Goal: Task Accomplishment & Management: Manage account settings

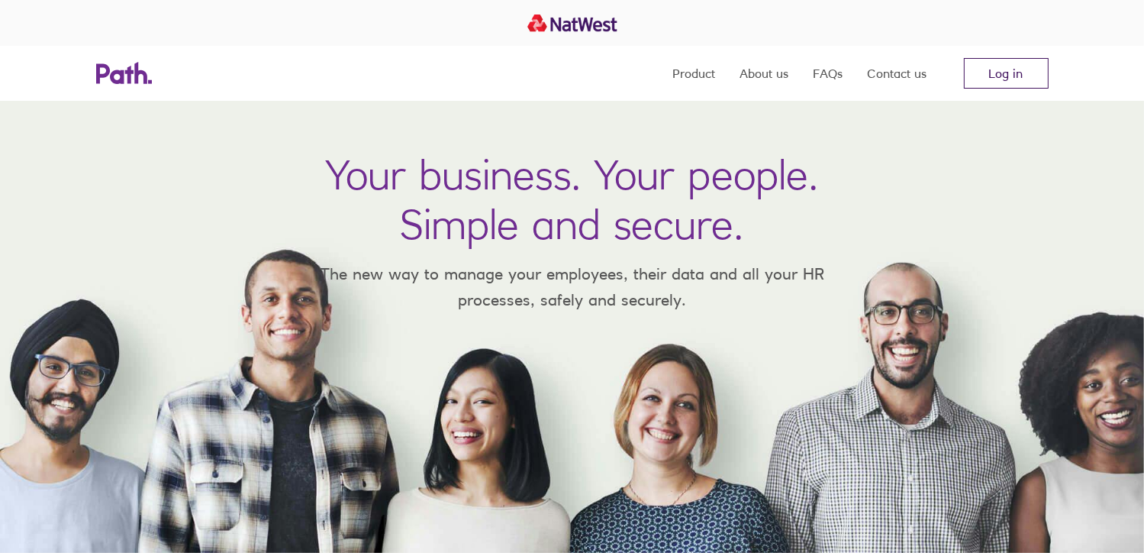
click at [997, 75] on link "Log in" at bounding box center [1006, 73] width 85 height 31
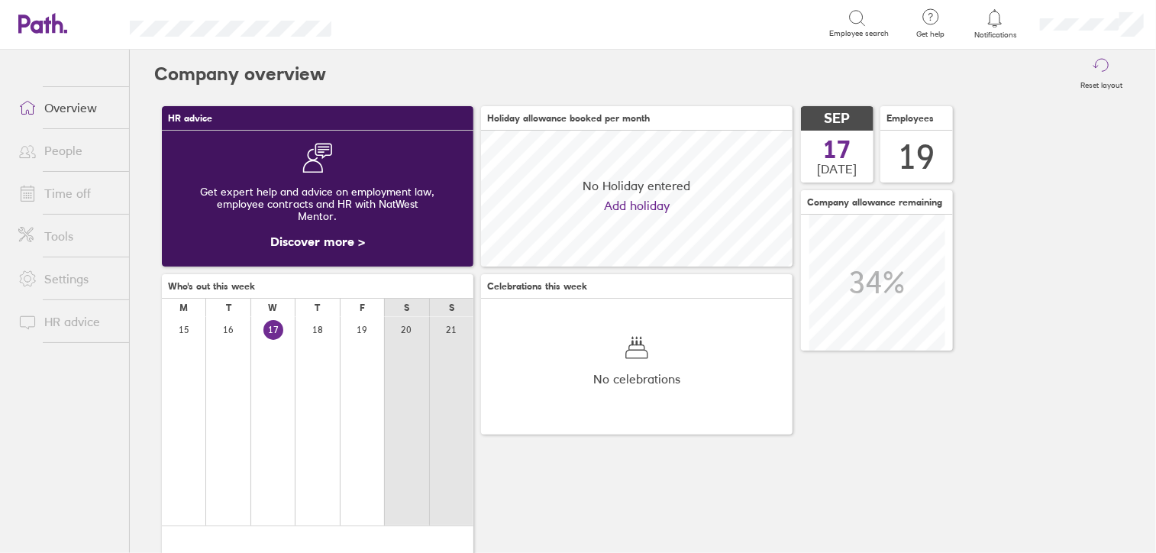
scroll to position [135, 311]
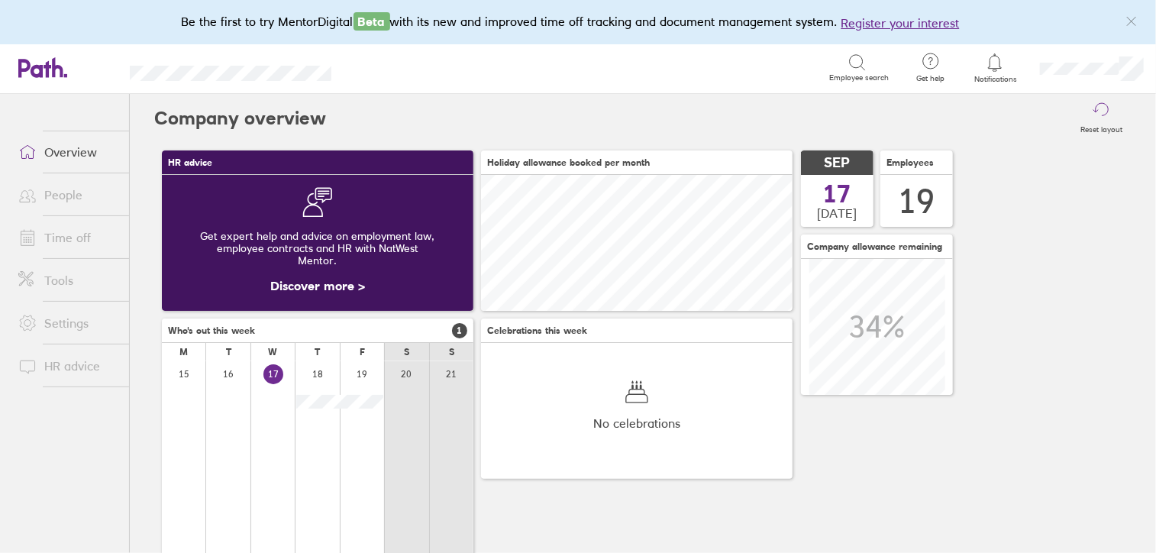
click at [1002, 72] on div at bounding box center [995, 62] width 50 height 21
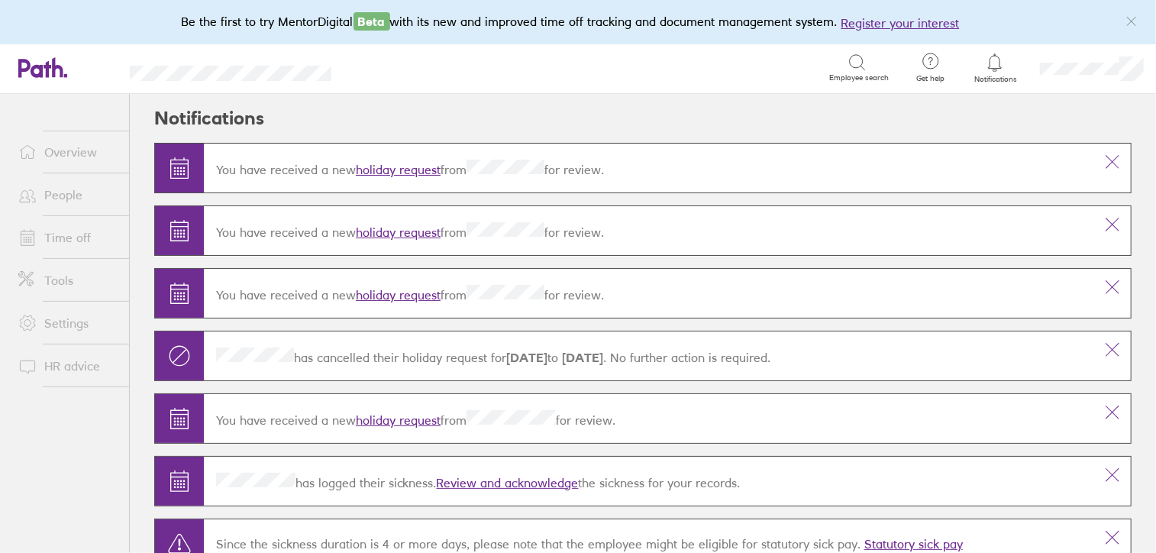
click at [403, 169] on link "holiday request" at bounding box center [398, 169] width 85 height 15
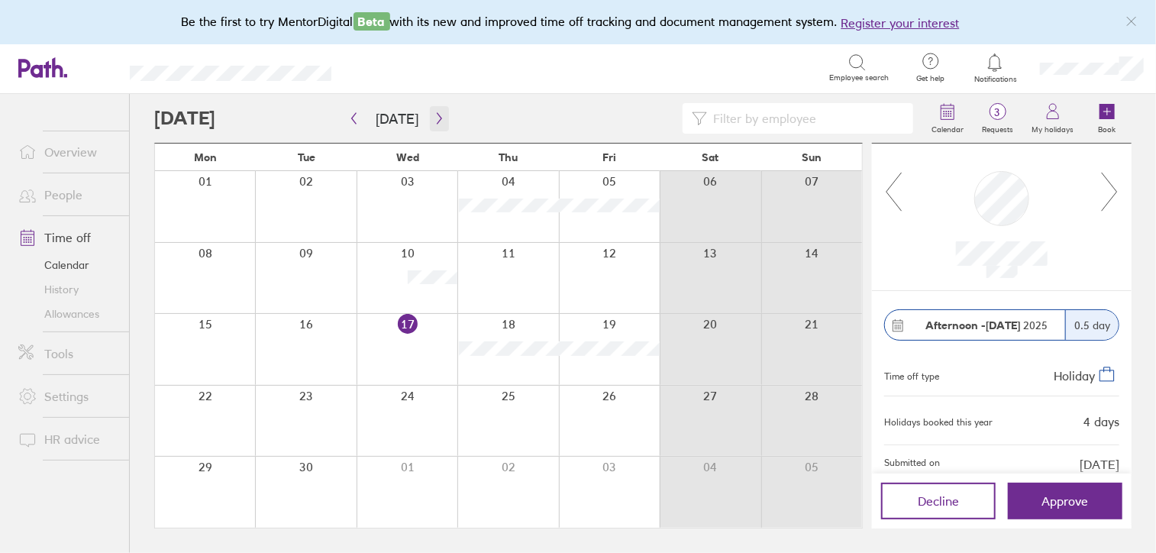
click at [434, 117] on icon "button" at bounding box center [439, 118] width 11 height 12
click at [1060, 492] on button "Approve" at bounding box center [1065, 500] width 114 height 37
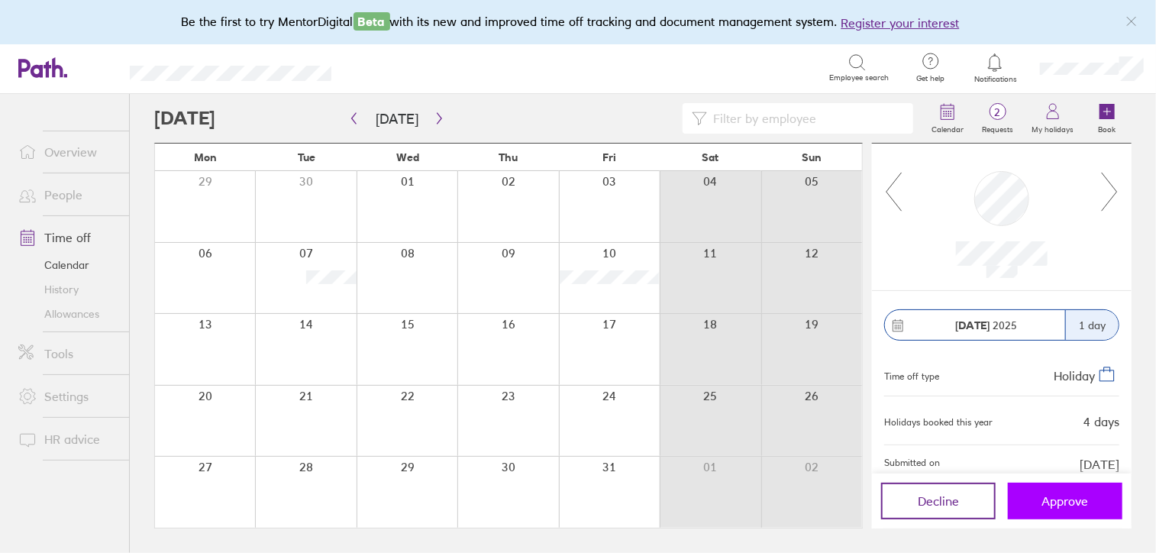
click at [1066, 495] on span "Approve" at bounding box center [1065, 501] width 47 height 14
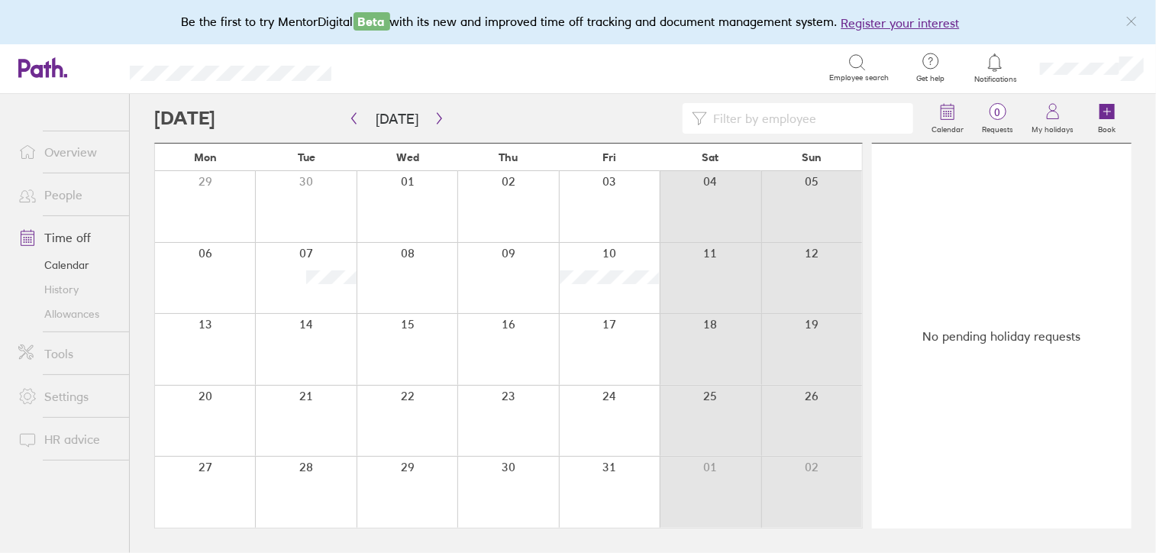
click at [59, 195] on link "People" at bounding box center [67, 194] width 123 height 31
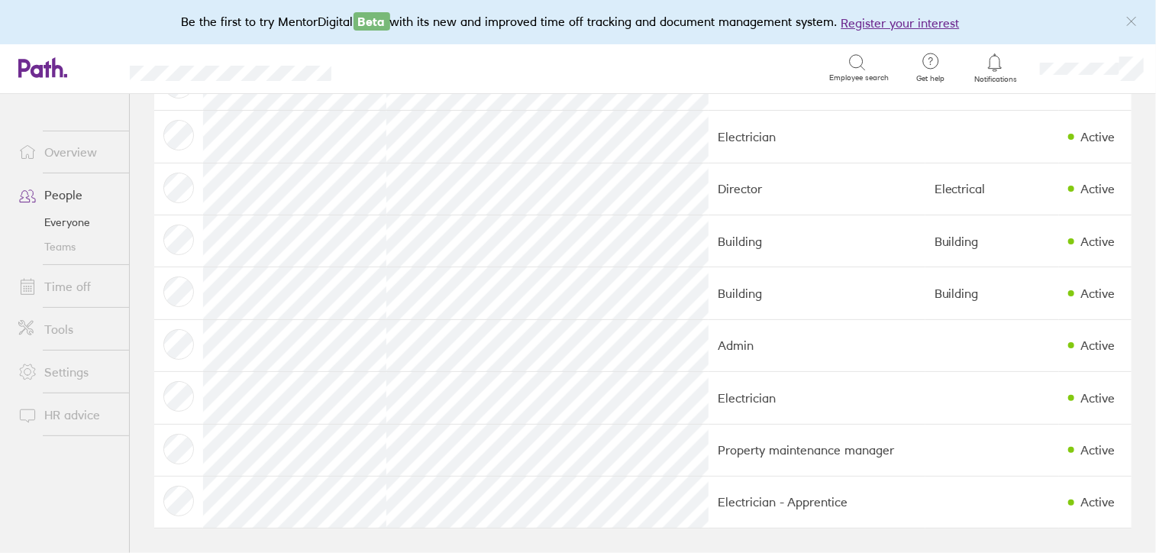
scroll to position [647, 0]
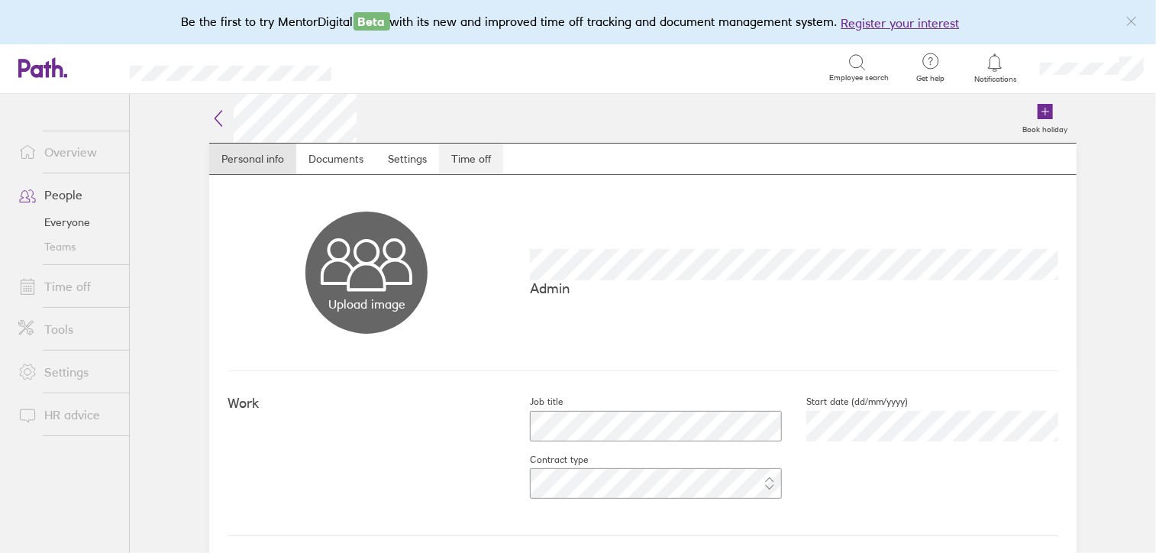
click at [469, 154] on link "Time off" at bounding box center [471, 159] width 64 height 31
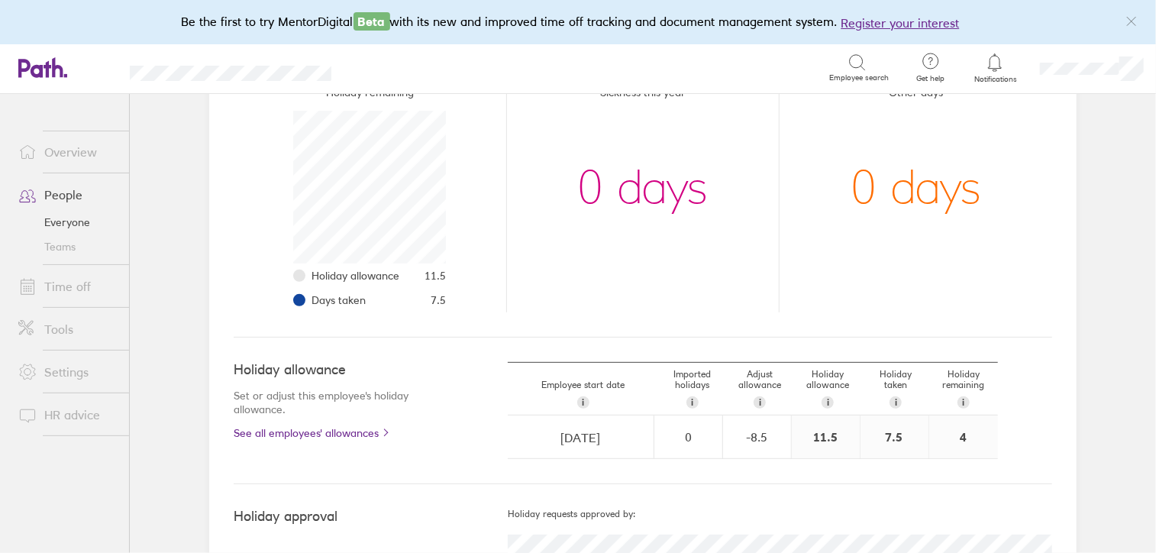
scroll to position [249, 0]
